Goal: Information Seeking & Learning: Learn about a topic

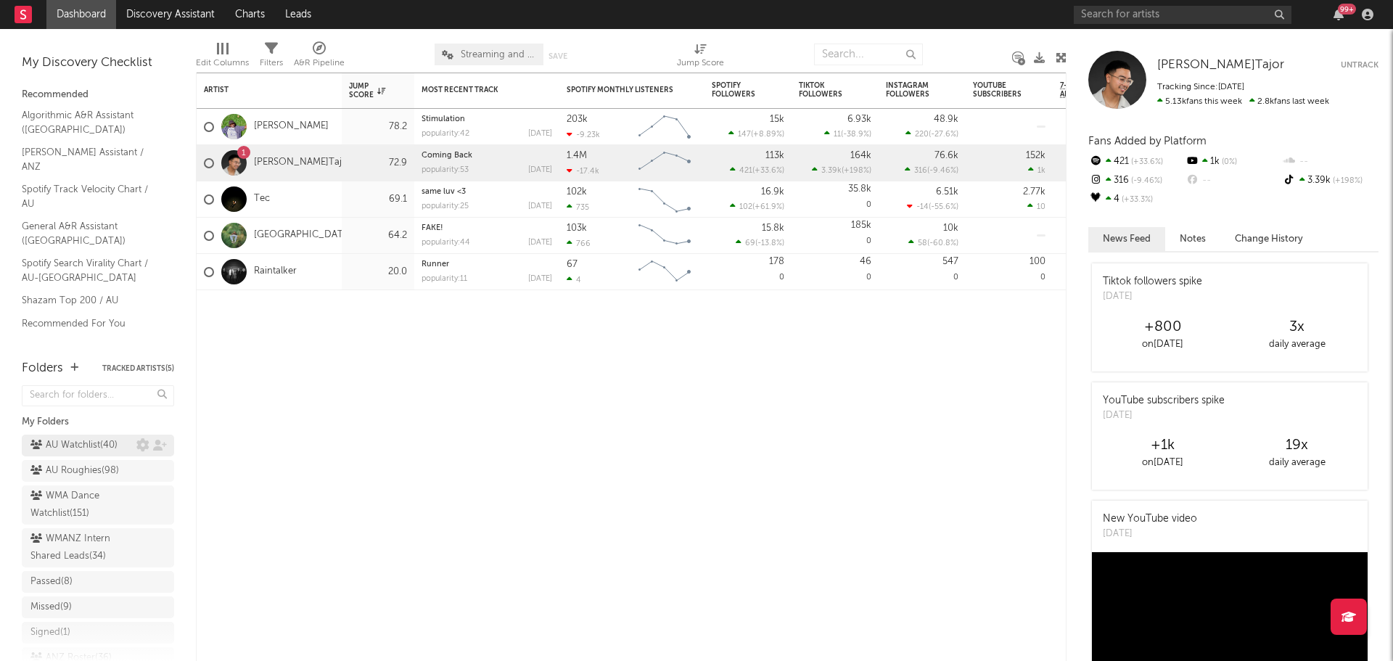
click at [77, 441] on div "AU Watchlist ( 40 )" at bounding box center [73, 445] width 87 height 17
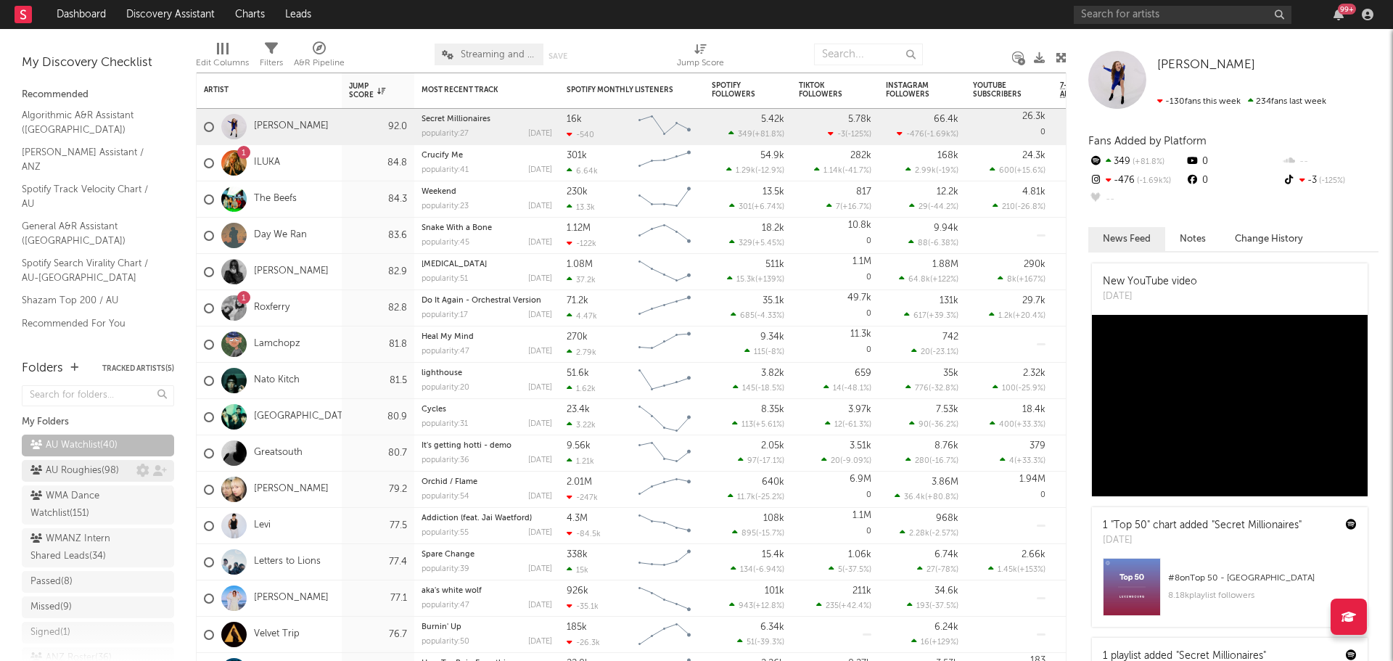
click at [102, 472] on div "AU Roughies ( 98 )" at bounding box center [74, 470] width 89 height 17
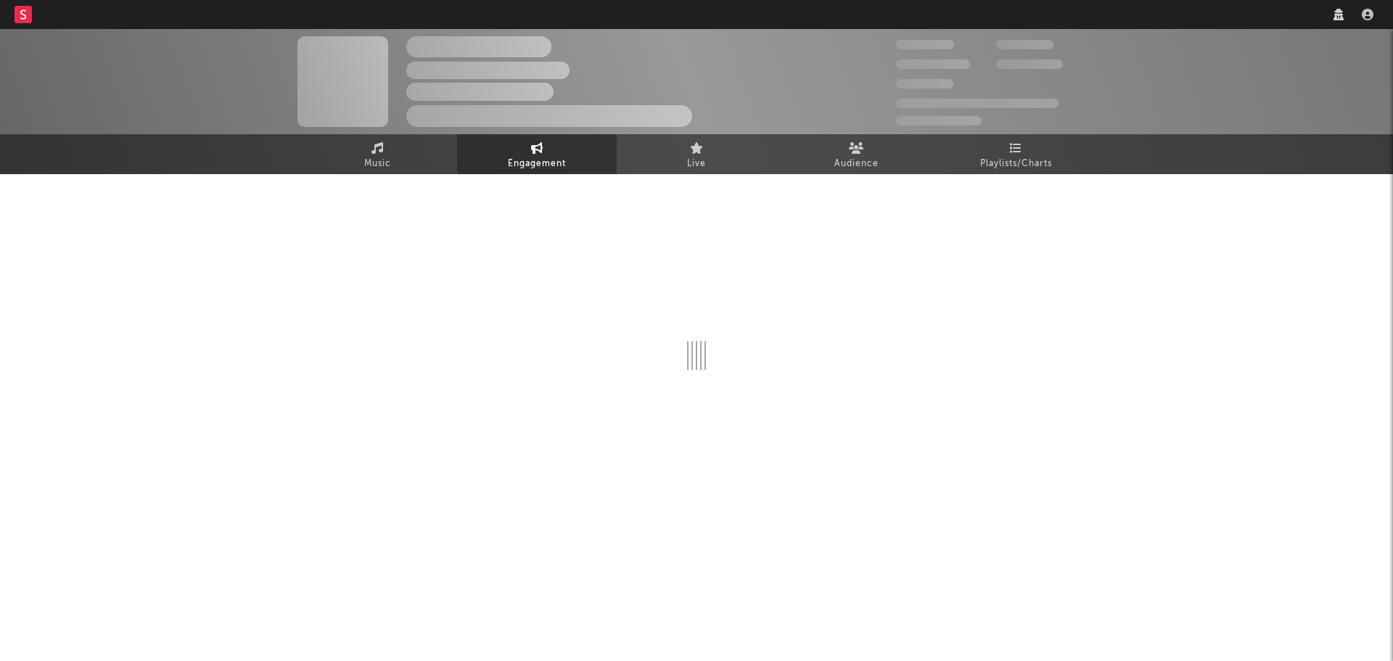
select select "1w"
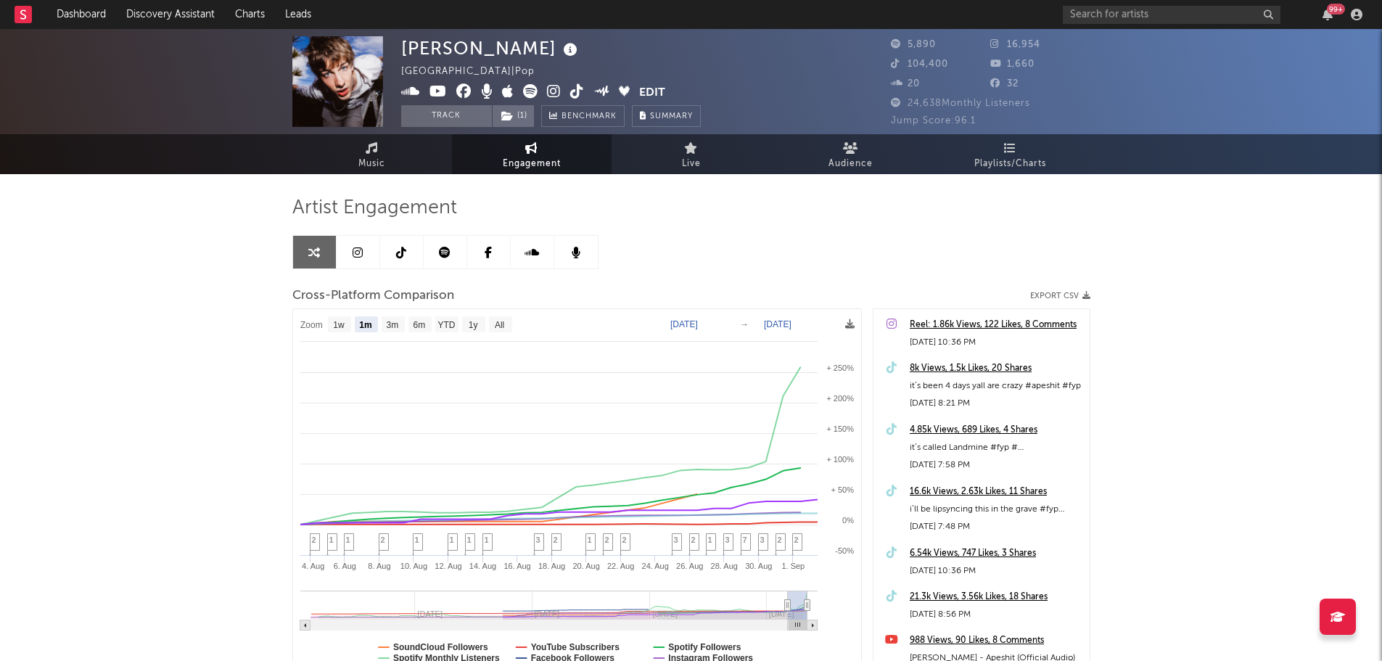
select select "1m"
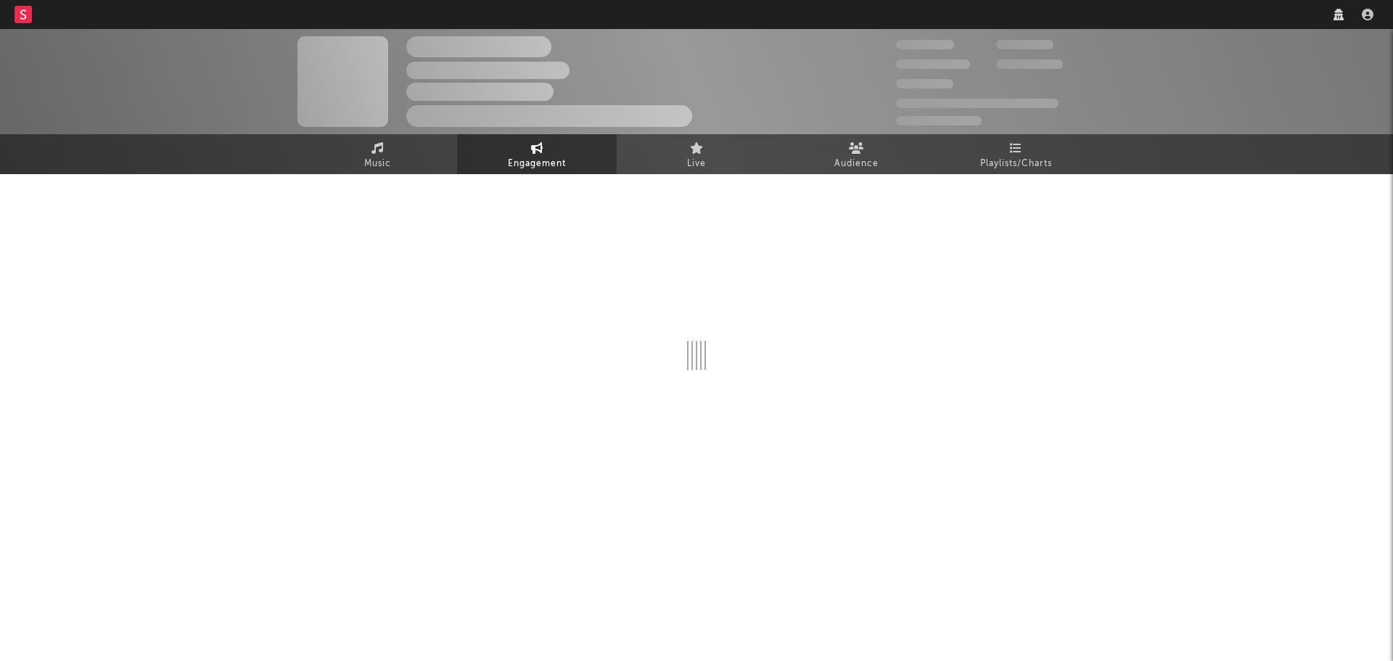
select select "1w"
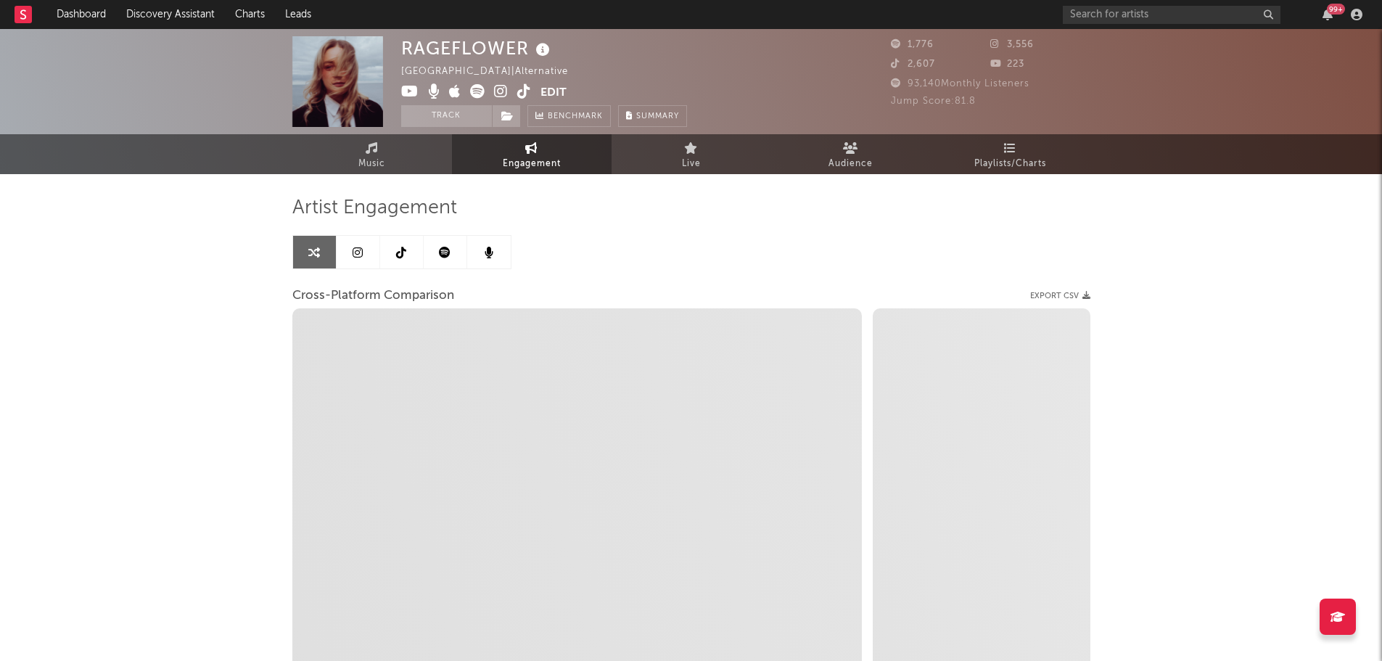
select select "1m"
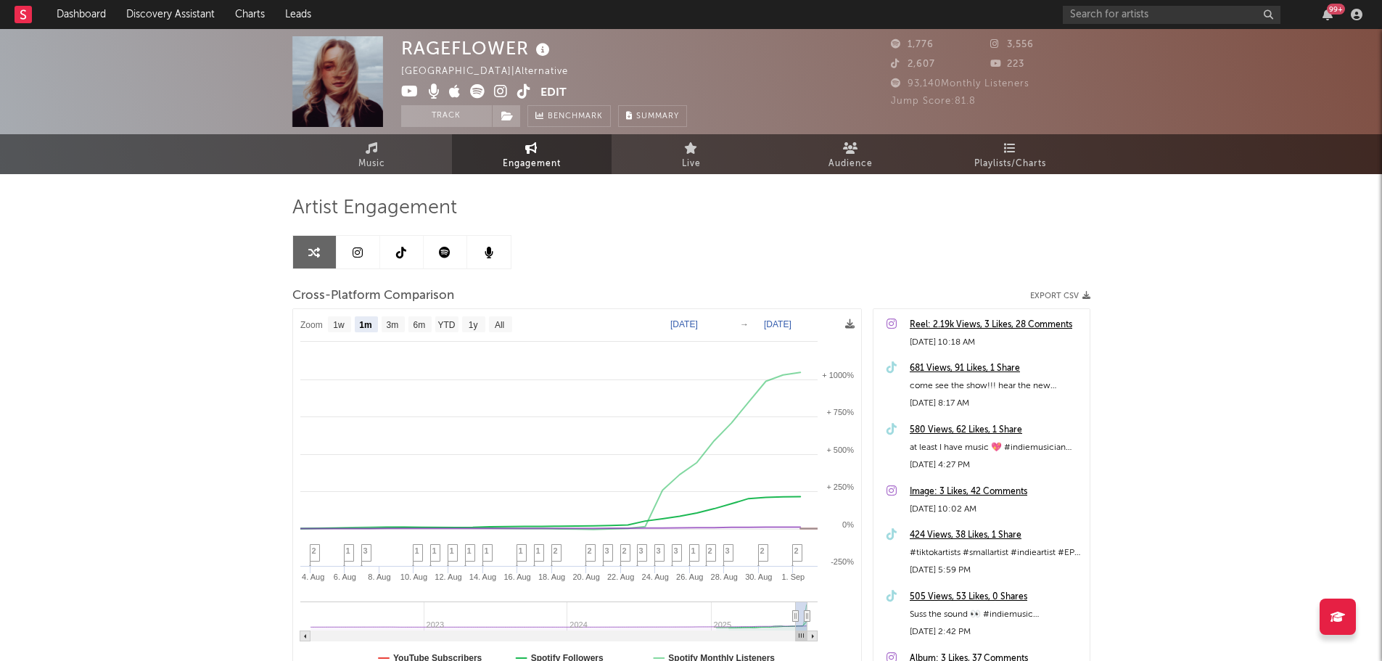
select select "1m"
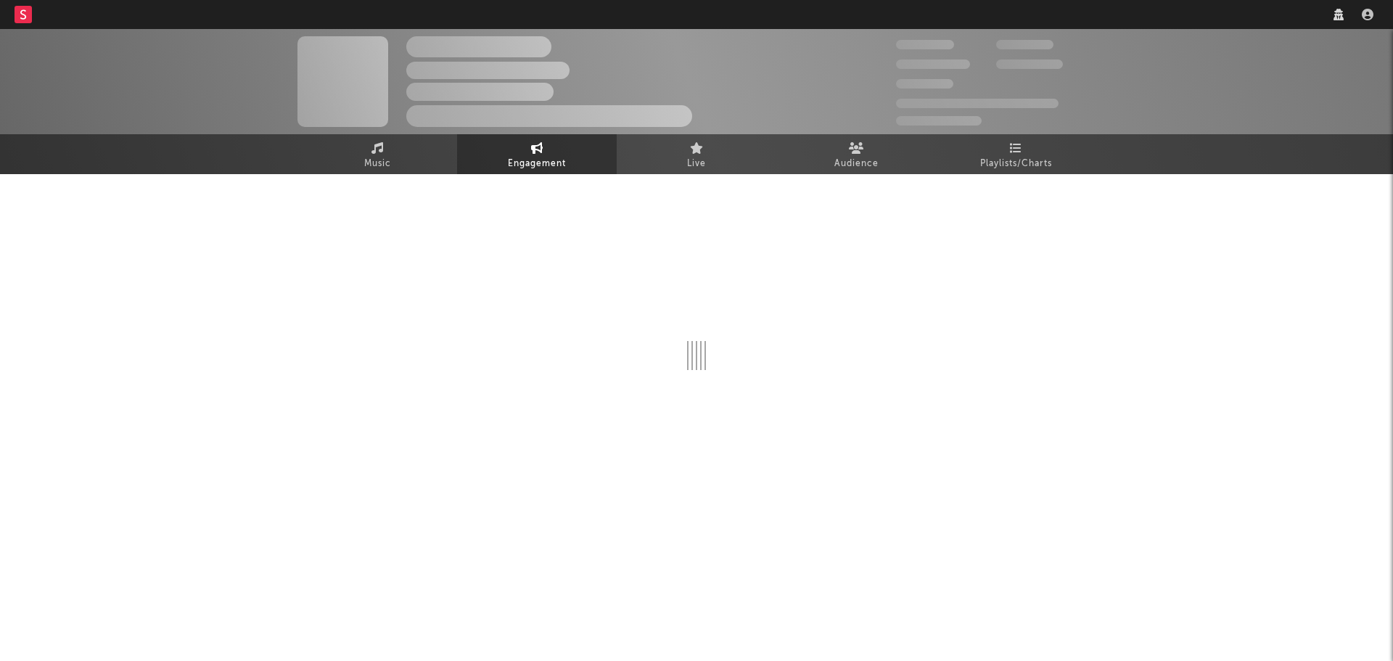
select select "1w"
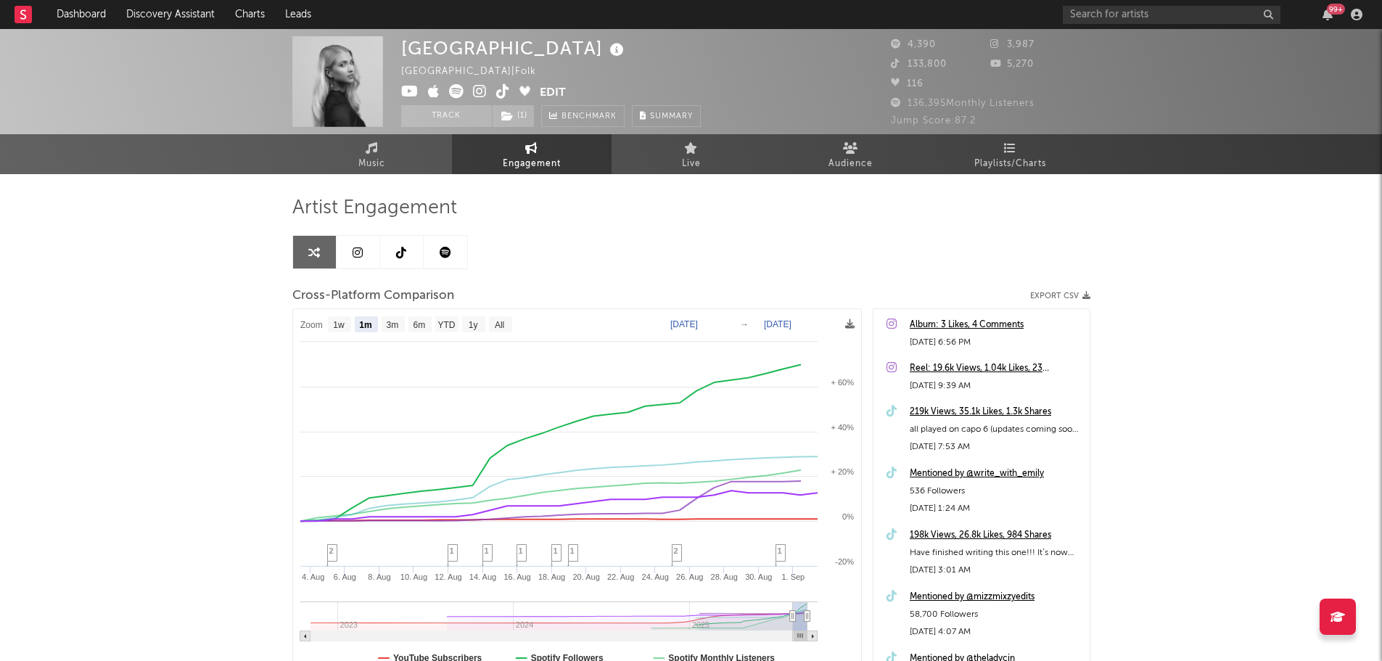
select select "1m"
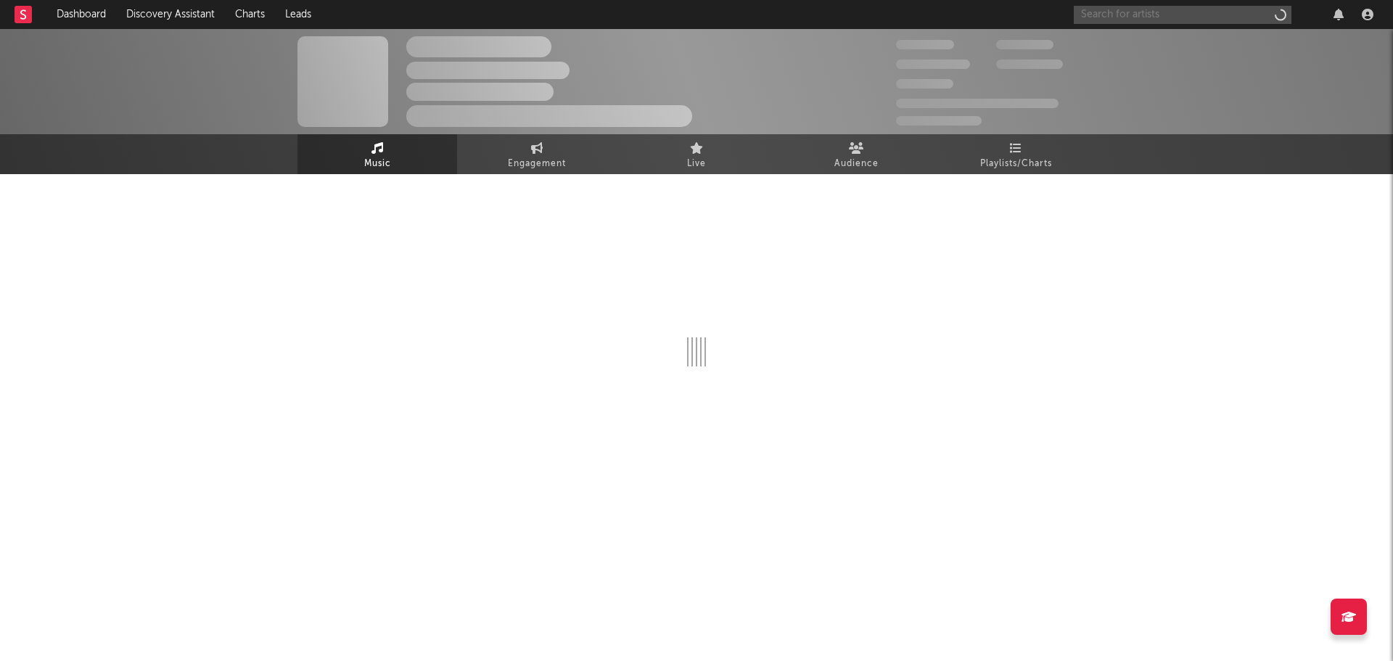
click at [1125, 18] on input "text" at bounding box center [1183, 15] width 218 height 18
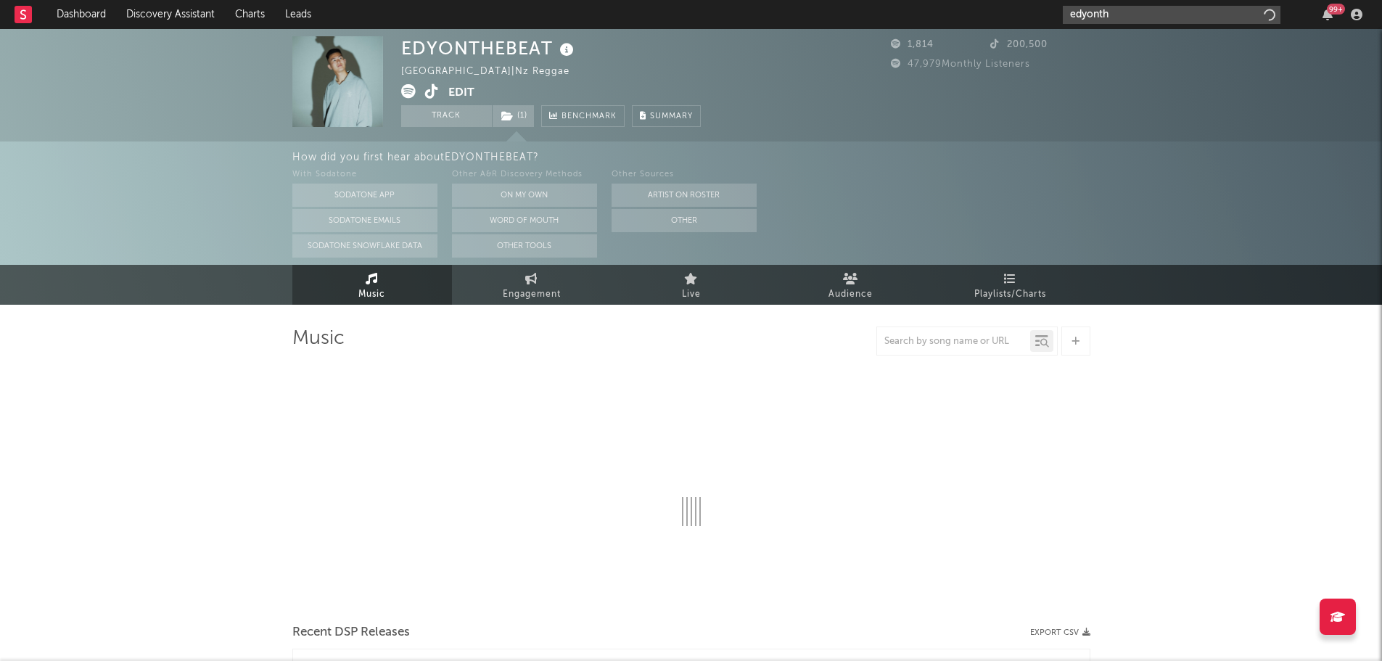
type input "edyonth"
click at [115, 89] on div "EDYONTHEBEAT [GEOGRAPHIC_DATA] | Nz Reggae Edit Track ( 1 ) Benchmark Summary 1…" at bounding box center [691, 85] width 1382 height 112
select select "6m"
